Goal: Task Accomplishment & Management: Manage account settings

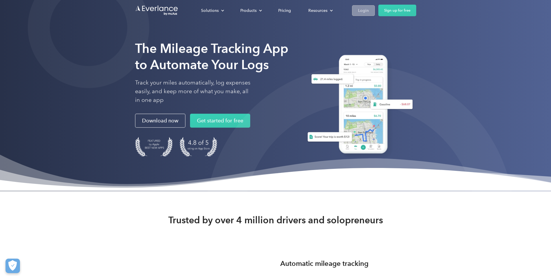
click at [369, 10] on div "Login" at bounding box center [363, 10] width 11 height 7
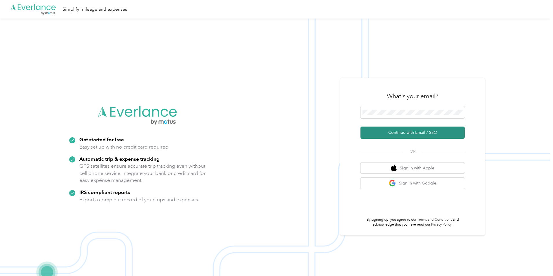
click at [403, 129] on button "Continue with Email / SSO" at bounding box center [412, 132] width 104 height 12
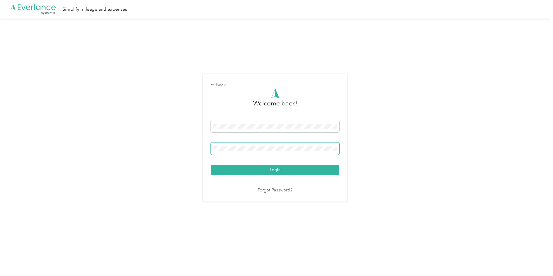
click at [264, 145] on span at bounding box center [275, 148] width 128 height 12
click at [211, 165] on button "Login" at bounding box center [275, 170] width 128 height 10
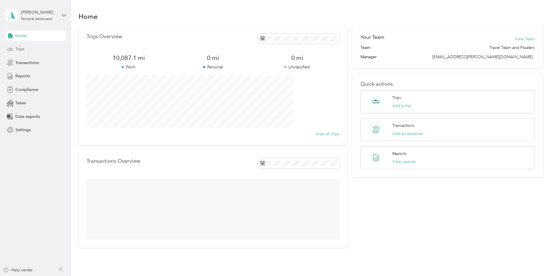
click at [20, 49] on span "Trips" at bounding box center [19, 49] width 9 height 6
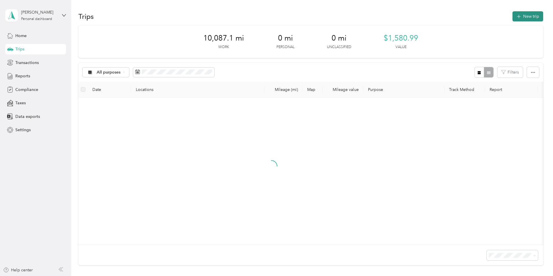
click at [512, 16] on button "New trip" at bounding box center [527, 16] width 31 height 10
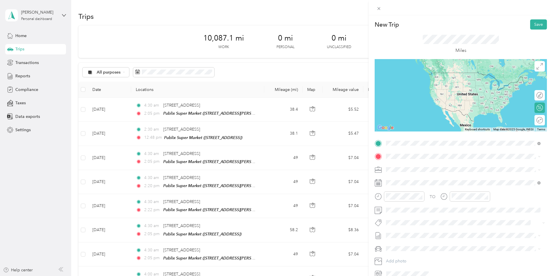
click at [418, 167] on span "6361 Southwest 3rd Street Margate, Florida 33068, United States" at bounding box center [426, 163] width 58 height 5
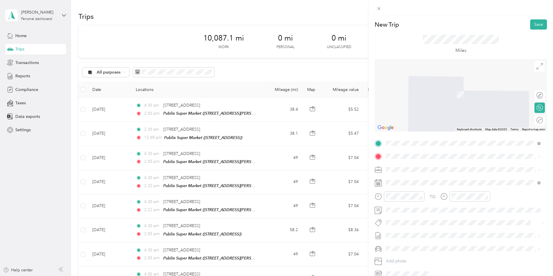
click at [424, 185] on span "8095 N University Dr, 330672602, Pompano Beach, FL, USA" at bounding box center [415, 185] width 37 height 5
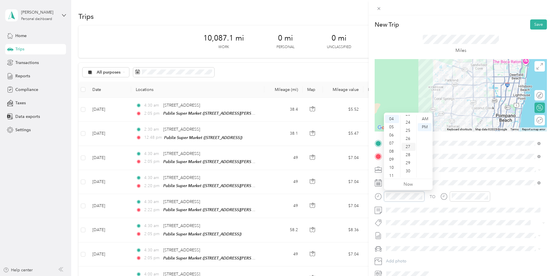
scroll to position [201, 0]
click at [407, 162] on div "30" at bounding box center [408, 161] width 14 height 8
click at [424, 119] on div "AM" at bounding box center [424, 119] width 14 height 8
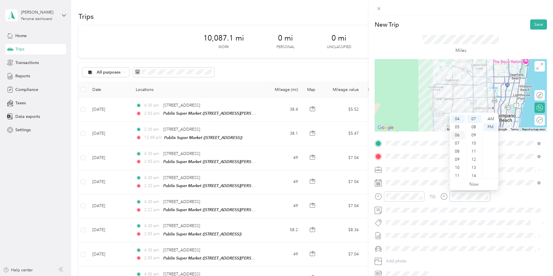
scroll to position [3, 0]
click at [457, 131] on div "02" at bounding box center [457, 132] width 14 height 8
click at [474, 118] on div "00" at bounding box center [474, 119] width 14 height 8
click at [488, 126] on div "PM" at bounding box center [490, 127] width 14 height 8
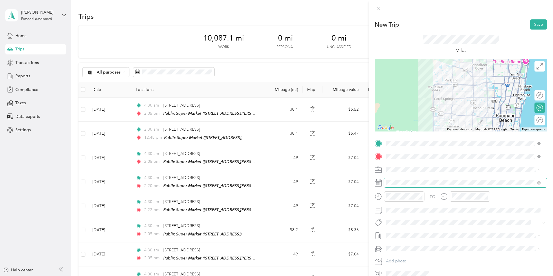
click at [419, 186] on span at bounding box center [465, 182] width 163 height 9
click at [535, 120] on div at bounding box center [536, 120] width 12 height 6
click at [538, 25] on button "Save" at bounding box center [538, 24] width 17 height 10
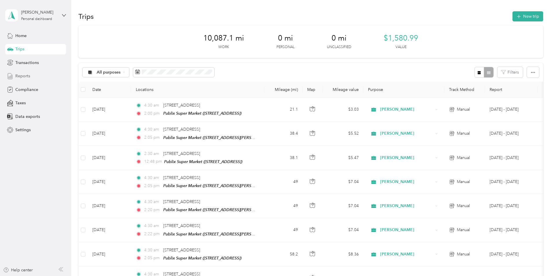
click at [16, 76] on span "Reports" at bounding box center [22, 76] width 15 height 6
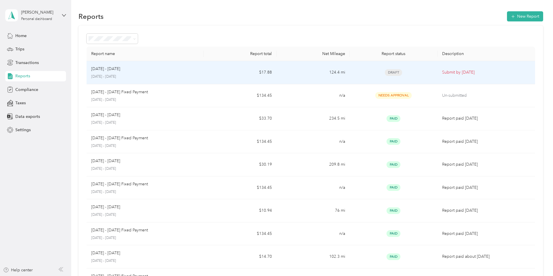
click at [236, 73] on td "$17.88" at bounding box center [239, 72] width 73 height 23
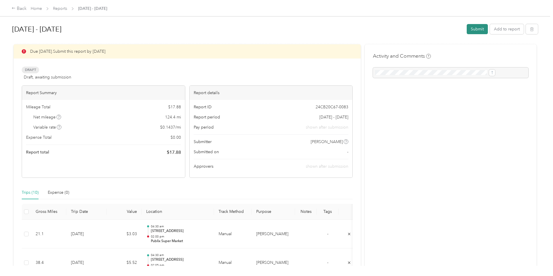
click at [466, 27] on button "Submit" at bounding box center [476, 29] width 21 height 10
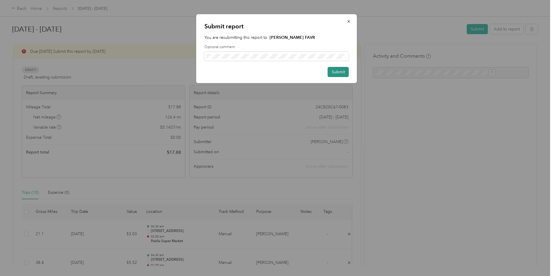
click at [333, 70] on button "Submit" at bounding box center [337, 72] width 21 height 10
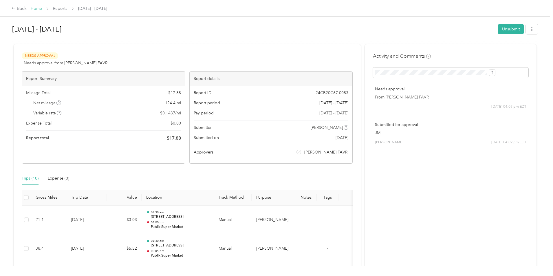
click at [42, 10] on link "Home" at bounding box center [36, 8] width 11 height 5
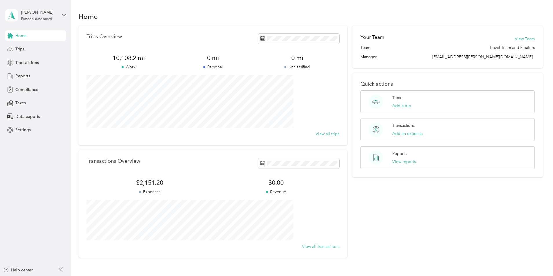
click at [63, 16] on icon at bounding box center [64, 15] width 4 height 4
click at [24, 50] on div "Log out" at bounding box center [82, 47] width 146 height 10
